Goal: Task Accomplishment & Management: Manage account settings

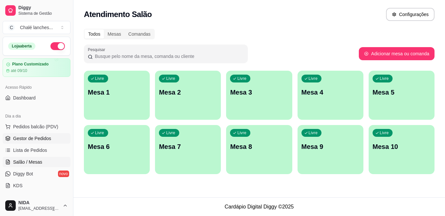
click at [41, 135] on link "Gestor de Pedidos" at bounding box center [37, 138] width 68 height 10
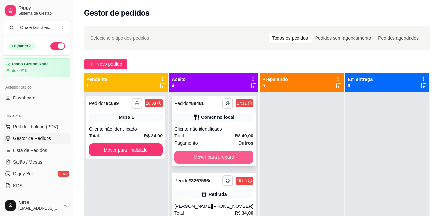
click at [211, 154] on button "Mover para preparo" at bounding box center [213, 157] width 79 height 13
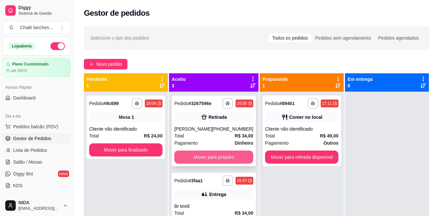
click at [212, 161] on button "Mover para preparo" at bounding box center [213, 157] width 79 height 13
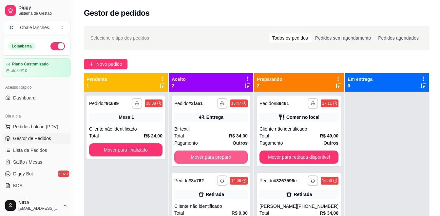
click at [212, 161] on button "Mover para preparo" at bounding box center [210, 157] width 73 height 13
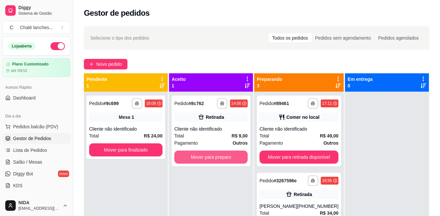
click at [212, 161] on button "Mover para preparo" at bounding box center [210, 157] width 73 height 13
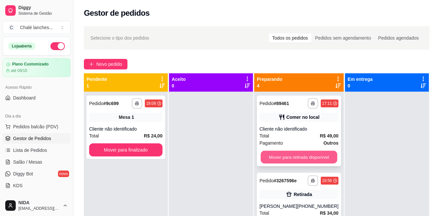
click at [286, 153] on button "Mover para retirada disponível" at bounding box center [298, 157] width 77 height 13
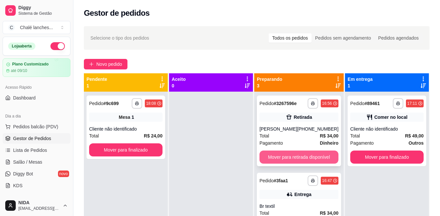
click at [304, 153] on button "Mover para retirada disponível" at bounding box center [298, 157] width 79 height 13
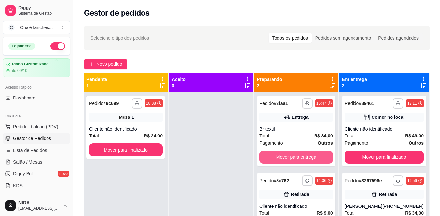
click at [304, 153] on button "Mover para entrega" at bounding box center [295, 157] width 73 height 13
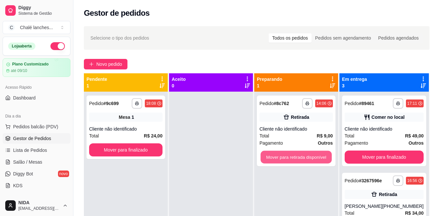
click at [304, 153] on button "Mover para retirada disponível" at bounding box center [295, 157] width 71 height 13
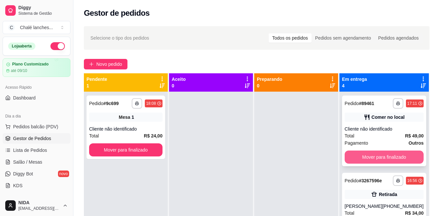
click at [393, 158] on button "Mover para finalizado" at bounding box center [384, 157] width 79 height 13
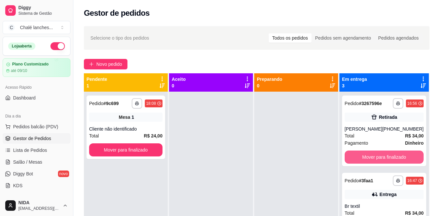
click at [393, 158] on button "Mover para finalizado" at bounding box center [384, 157] width 79 height 13
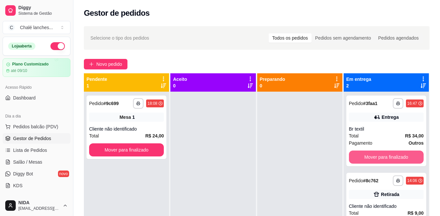
click at [393, 158] on button "Mover para finalizado" at bounding box center [386, 157] width 75 height 13
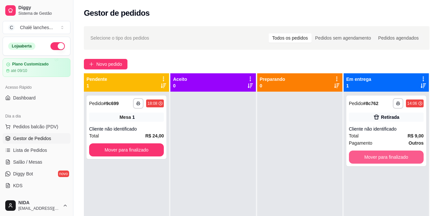
click at [393, 158] on button "Mover para finalizado" at bounding box center [386, 157] width 75 height 13
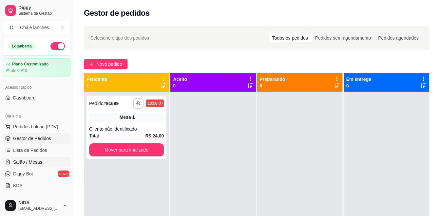
click at [25, 158] on link "Salão / Mesas" at bounding box center [37, 162] width 68 height 10
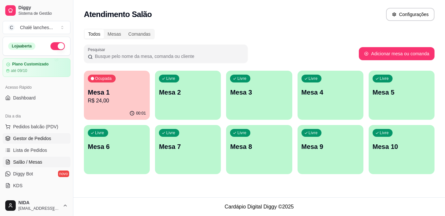
click at [36, 138] on span "Gestor de Pedidos" at bounding box center [32, 138] width 38 height 7
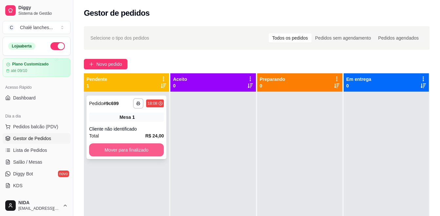
click at [136, 154] on button "Mover para finalizado" at bounding box center [126, 149] width 75 height 13
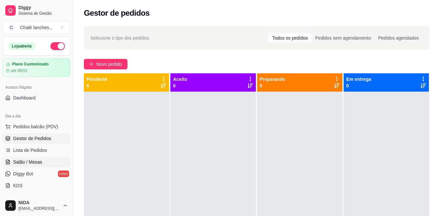
click at [26, 158] on link "Salão / Mesas" at bounding box center [37, 162] width 68 height 10
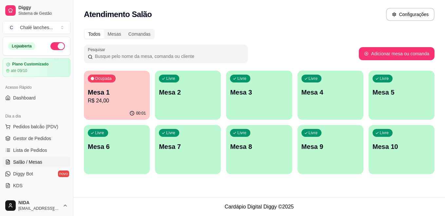
click at [114, 87] on div "Ocupada Mesa 1 R$ 24,00" at bounding box center [117, 89] width 66 height 36
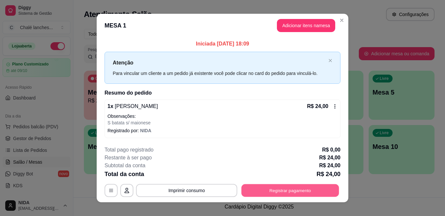
click at [292, 190] on button "Registrar pagamento" at bounding box center [290, 190] width 98 height 13
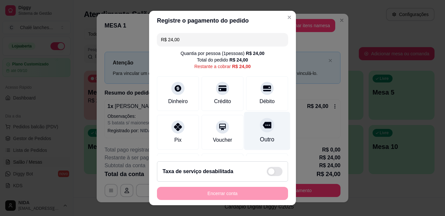
click at [260, 130] on div at bounding box center [267, 125] width 14 height 14
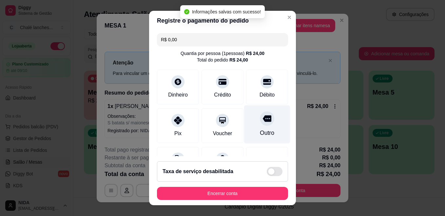
type input "R$ 0,00"
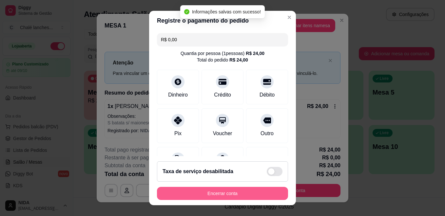
click at [227, 194] on button "Encerrar conta" at bounding box center [222, 193] width 131 height 13
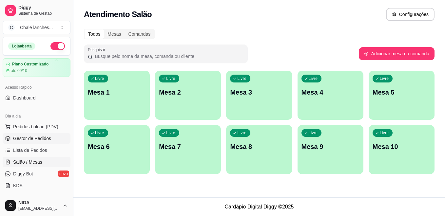
click at [32, 139] on span "Gestor de Pedidos" at bounding box center [32, 138] width 38 height 7
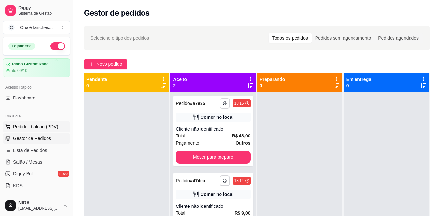
drag, startPoint x: 28, startPoint y: 141, endPoint x: 28, endPoint y: 131, distance: 10.5
click at [281, 37] on div "Todos os pedidos" at bounding box center [290, 37] width 43 height 9
click at [269, 33] on input "Todos os pedidos" at bounding box center [269, 33] width 0 height 0
click at [146, 59] on div "**********" at bounding box center [256, 159] width 367 height 275
click at [111, 70] on div "**********" at bounding box center [256, 159] width 367 height 275
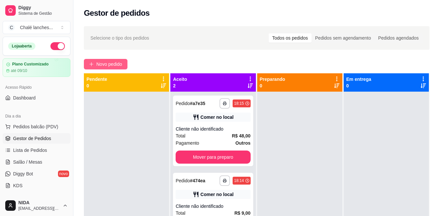
click at [115, 67] on span "Novo pedido" at bounding box center [109, 64] width 26 height 7
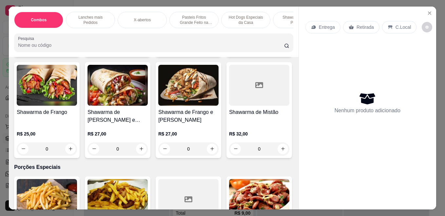
scroll to position [1474, 0]
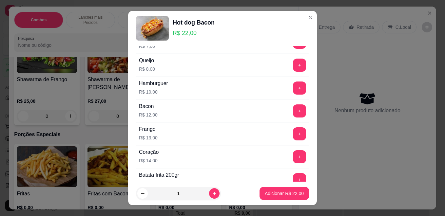
scroll to position [442, 0]
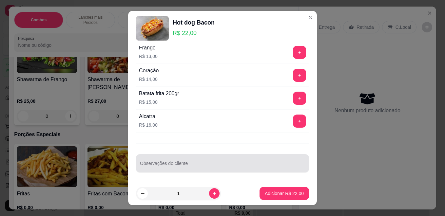
drag, startPoint x: 185, startPoint y: 162, endPoint x: 184, endPoint y: 167, distance: 4.4
click at [186, 169] on div at bounding box center [222, 163] width 165 height 13
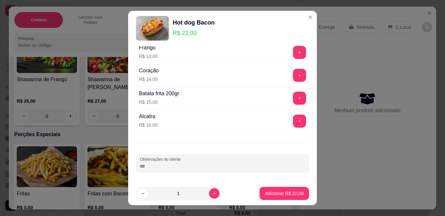
type input "s"
type input "SEM VINAGRETE"
click at [274, 194] on p "Adicionar R$ 22,00" at bounding box center [284, 193] width 39 height 7
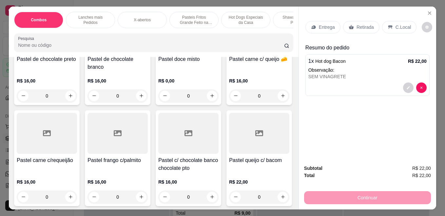
scroll to position [819, 0]
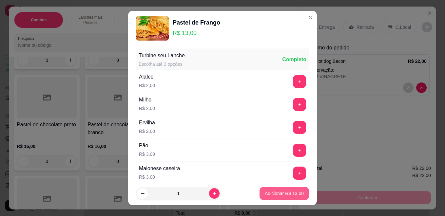
click at [295, 189] on button "Adicionar R$ 13,00" at bounding box center [283, 193] width 49 height 13
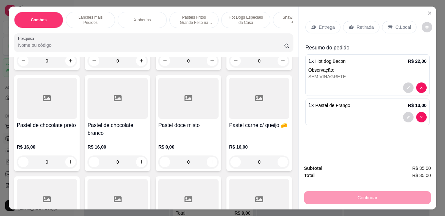
type input "1"
click at [313, 25] on icon at bounding box center [313, 27] width 5 height 5
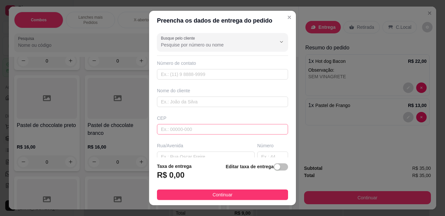
scroll to position [33, 0]
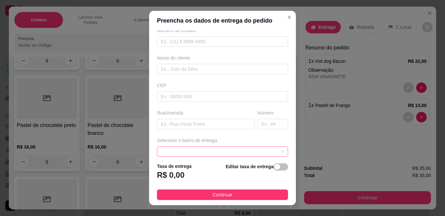
click at [235, 152] on span at bounding box center [222, 152] width 123 height 10
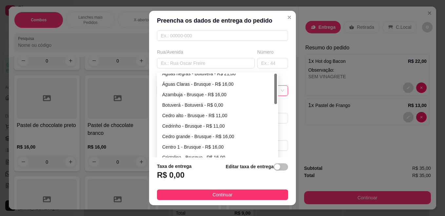
scroll to position [0, 0]
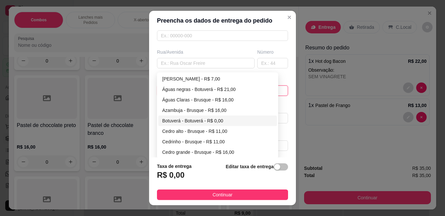
click at [179, 120] on div "Botuverá - Botuverá - R$ 0,00" at bounding box center [217, 120] width 111 height 7
type input "Botuverá"
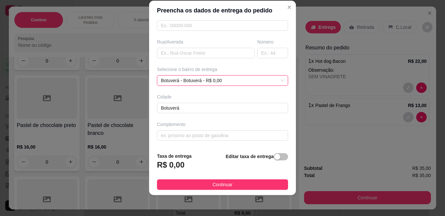
scroll to position [28, 0]
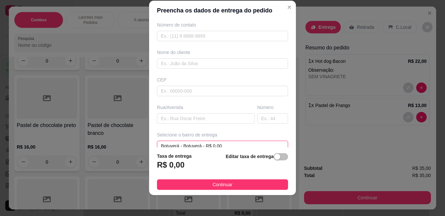
click at [201, 146] on span "Botuverá - Botuverá - R$ 0,00" at bounding box center [222, 146] width 123 height 10
